Goal: Navigation & Orientation: Find specific page/section

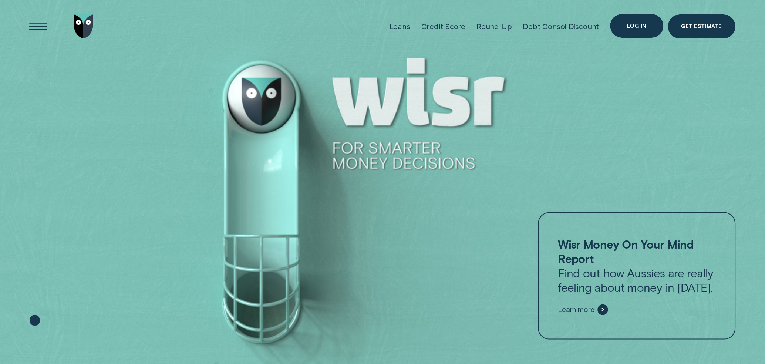
click at [419, 23] on div "Log in" at bounding box center [636, 26] width 53 height 24
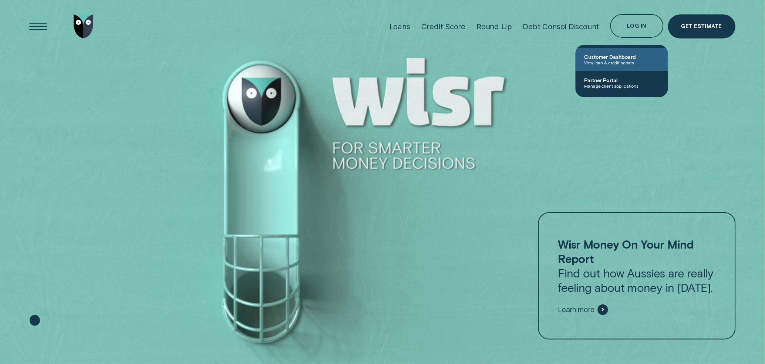
click at [419, 61] on span "View loan & credit scores" at bounding box center [621, 62] width 75 height 5
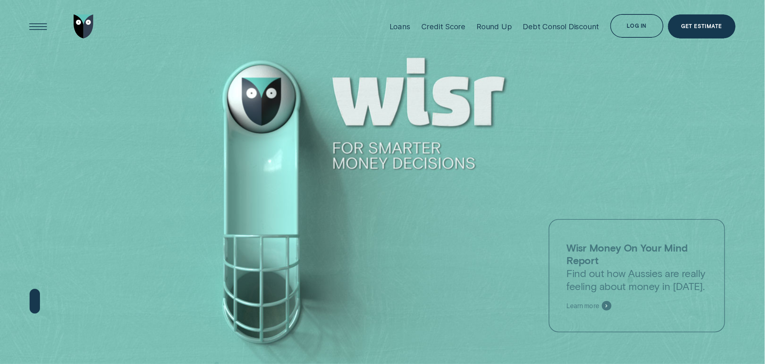
click at [632, 28] on div "Log in" at bounding box center [637, 27] width 20 height 5
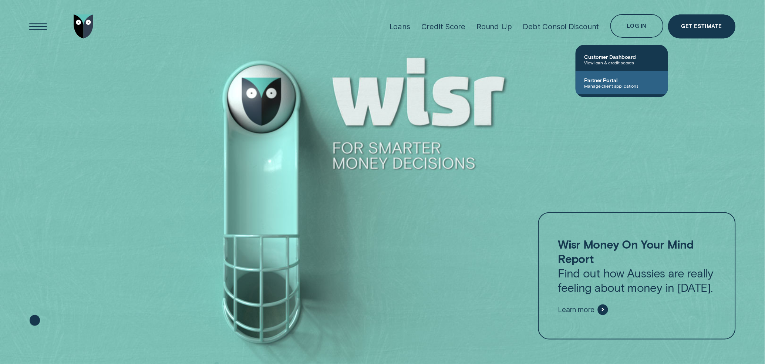
click at [632, 76] on link "Partner Portal Manage client applications" at bounding box center [621, 82] width 92 height 23
